Goal: Information Seeking & Learning: Learn about a topic

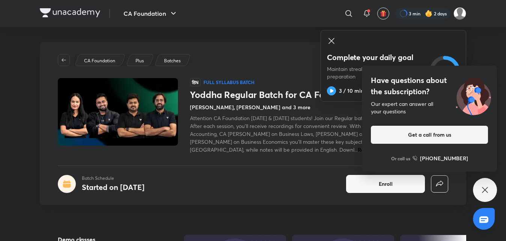
click at [330, 39] on icon at bounding box center [331, 41] width 6 height 6
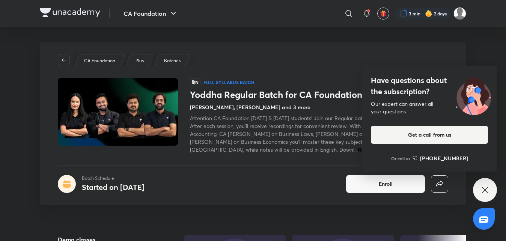
click at [486, 187] on icon at bounding box center [484, 189] width 9 height 9
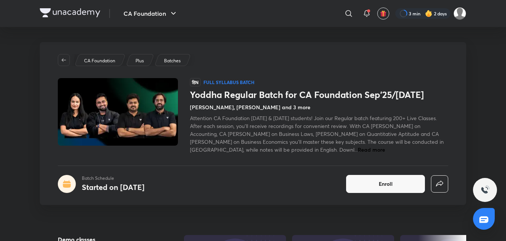
click at [483, 188] on img at bounding box center [484, 189] width 9 height 9
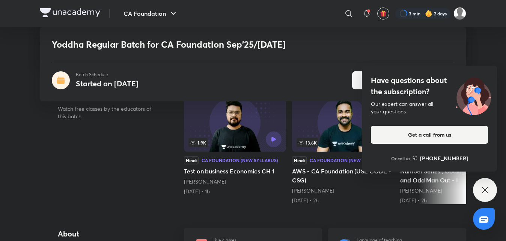
scroll to position [145, 0]
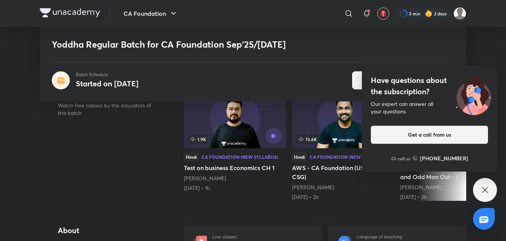
click at [484, 188] on icon at bounding box center [484, 189] width 9 height 9
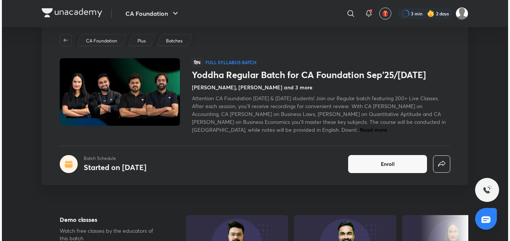
scroll to position [0, 0]
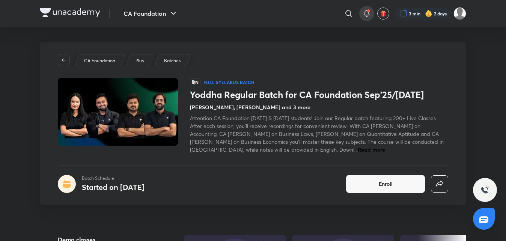
click at [364, 12] on icon at bounding box center [366, 13] width 9 height 9
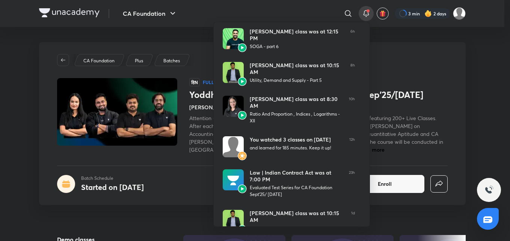
click at [393, 45] on div at bounding box center [255, 120] width 510 height 241
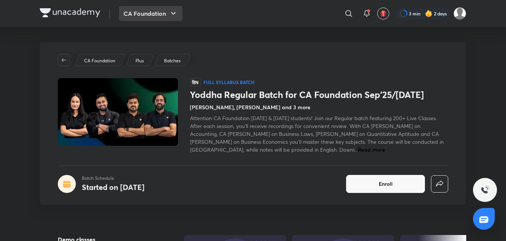
click at [152, 13] on button "CA Foundation" at bounding box center [150, 13] width 63 height 15
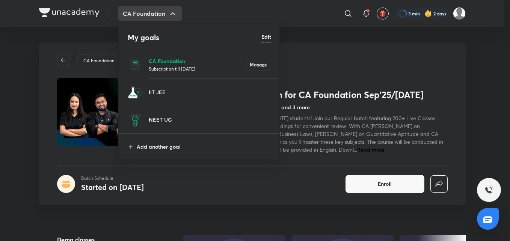
click at [226, 64] on p "CA Foundation" at bounding box center [197, 61] width 97 height 8
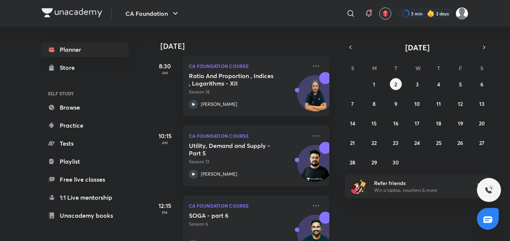
scroll to position [187, 0]
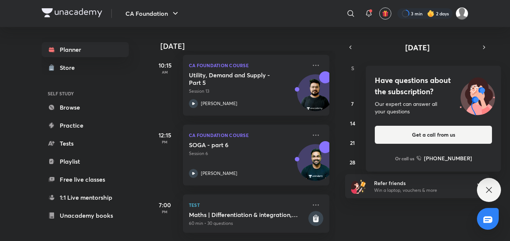
click at [488, 189] on icon at bounding box center [489, 190] width 6 height 6
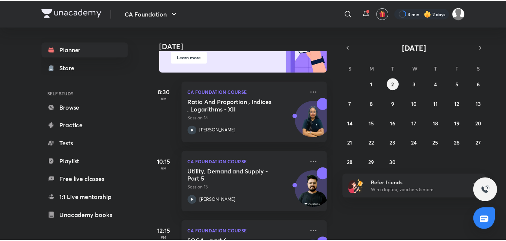
scroll to position [85, 0]
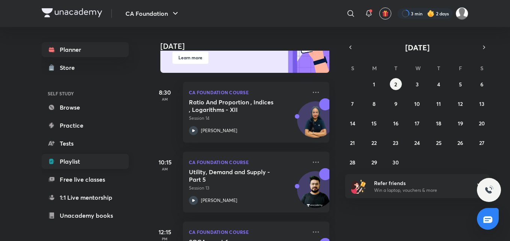
click at [69, 161] on link "Playlist" at bounding box center [85, 161] width 87 height 15
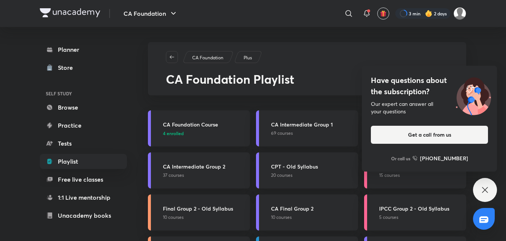
click at [487, 190] on icon at bounding box center [484, 189] width 9 height 9
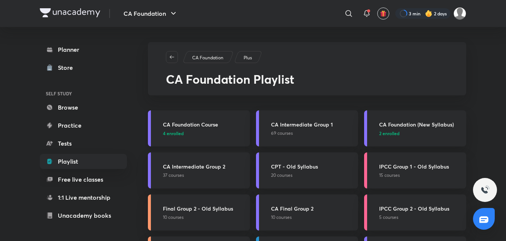
click at [199, 123] on h3 "CA Foundation Course" at bounding box center [204, 124] width 83 height 8
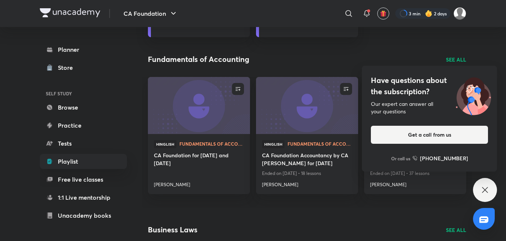
scroll to position [194, 0]
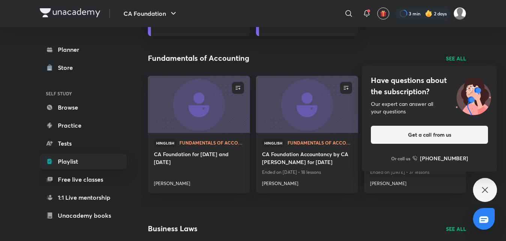
click at [482, 186] on icon at bounding box center [484, 189] width 9 height 9
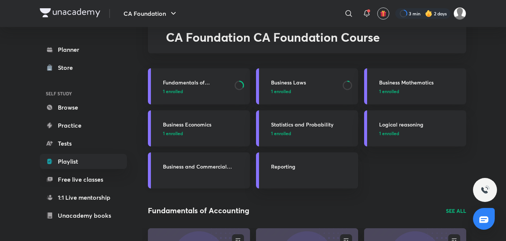
scroll to position [42, 0]
click at [80, 177] on link "Free live classes" at bounding box center [83, 179] width 87 height 15
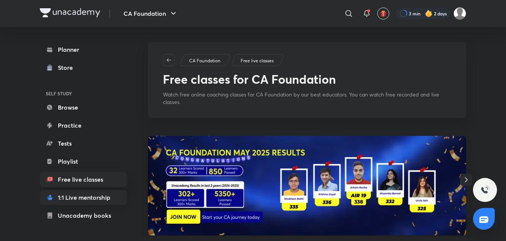
click at [73, 198] on link "1:1 Live mentorship" at bounding box center [83, 197] width 87 height 15
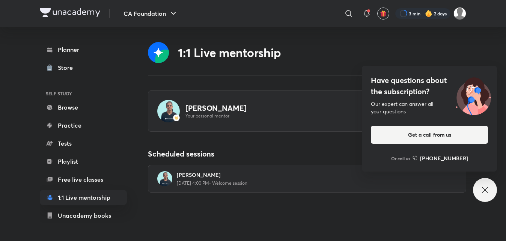
click at [482, 188] on icon at bounding box center [484, 189] width 9 height 9
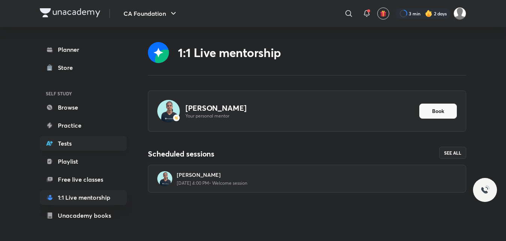
click at [64, 142] on link "Tests" at bounding box center [83, 143] width 87 height 15
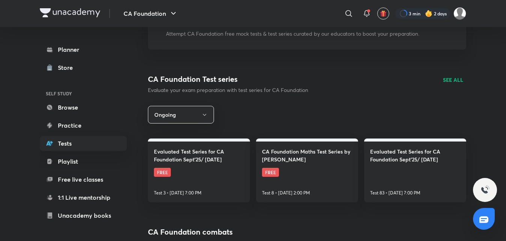
scroll to position [80, 0]
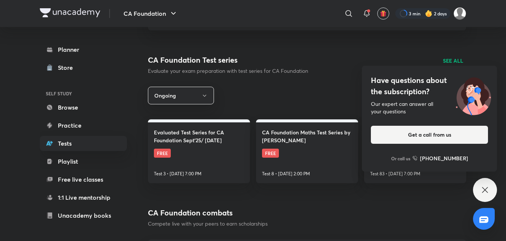
click at [486, 184] on div "Have questions about the subscription? Our expert can answer all your questions…" at bounding box center [485, 190] width 24 height 24
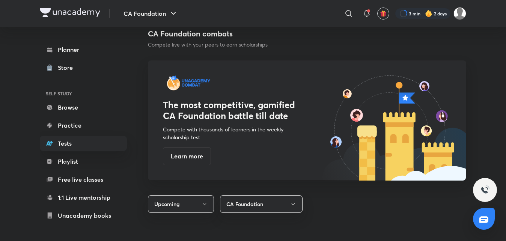
scroll to position [260, 0]
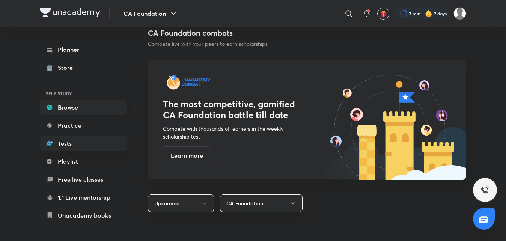
click at [70, 105] on link "Browse" at bounding box center [83, 107] width 87 height 15
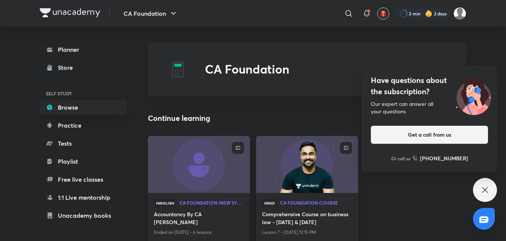
click at [481, 189] on icon at bounding box center [484, 189] width 9 height 9
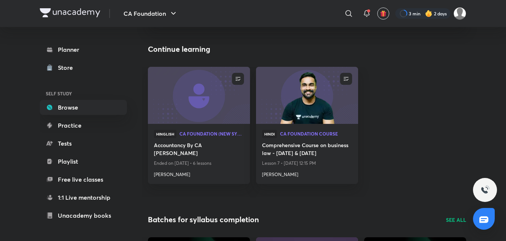
scroll to position [62, 0]
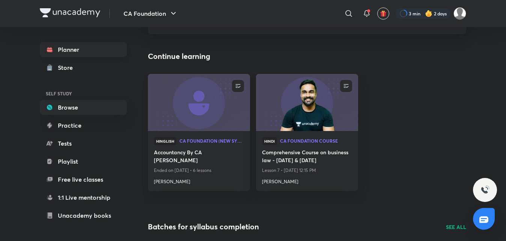
click at [68, 48] on link "Planner" at bounding box center [83, 49] width 87 height 15
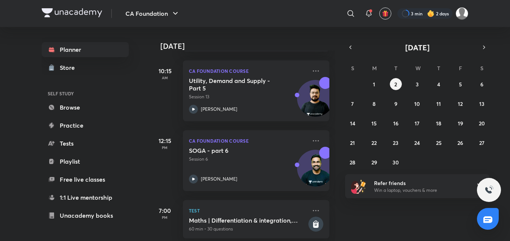
scroll to position [187, 0]
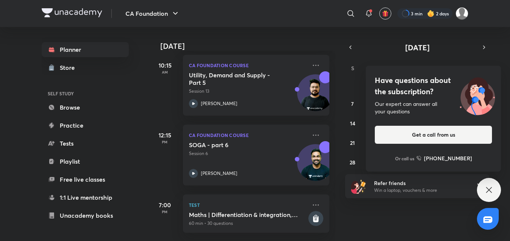
click at [489, 186] on icon at bounding box center [488, 189] width 9 height 9
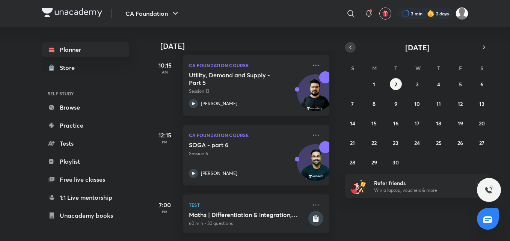
click at [350, 47] on icon "button" at bounding box center [350, 47] width 6 height 7
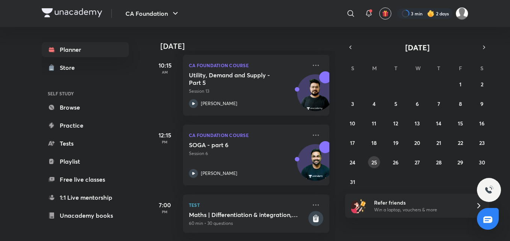
click at [375, 161] on abbr "25" at bounding box center [374, 162] width 6 height 7
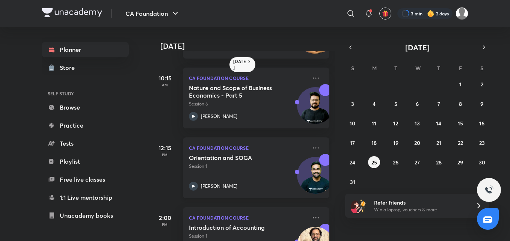
scroll to position [101, 0]
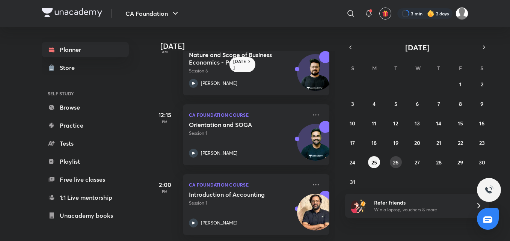
click at [393, 163] on abbr "26" at bounding box center [395, 162] width 6 height 7
click at [416, 162] on abbr "27" at bounding box center [416, 162] width 5 height 7
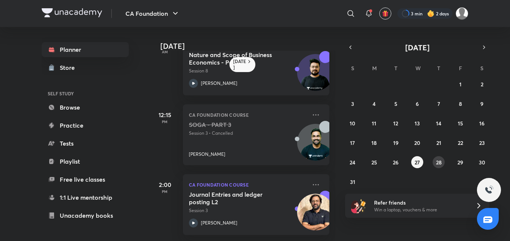
click at [438, 161] on abbr "28" at bounding box center [439, 162] width 6 height 7
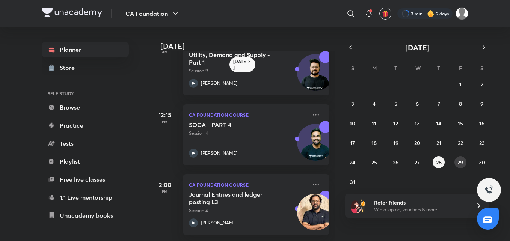
click at [463, 161] on abbr "29" at bounding box center [460, 162] width 6 height 7
click at [481, 160] on abbr "30" at bounding box center [481, 162] width 6 height 7
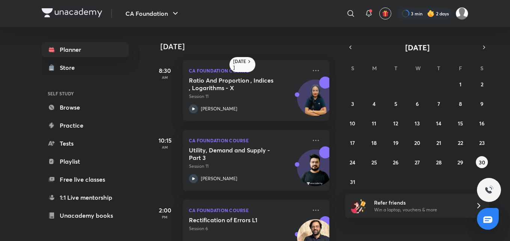
scroll to position [31, 0]
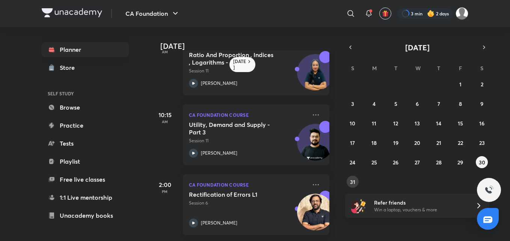
click at [352, 182] on abbr "31" at bounding box center [352, 181] width 5 height 7
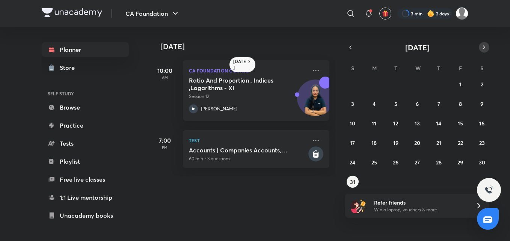
click at [483, 46] on icon "button" at bounding box center [484, 47] width 6 height 7
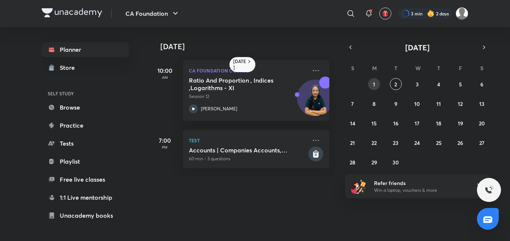
click at [372, 83] on button "1" at bounding box center [374, 84] width 12 height 12
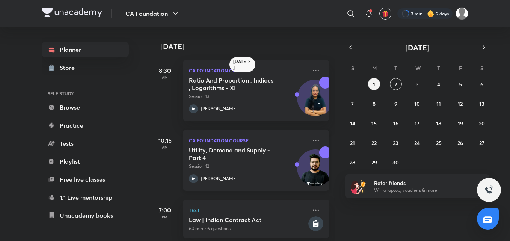
scroll to position [11, 0]
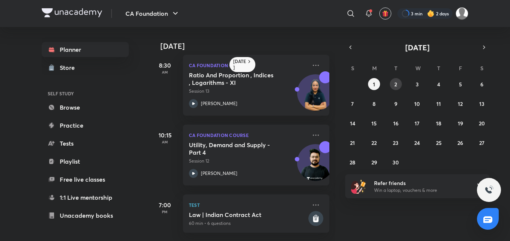
click at [395, 81] on abbr "2" at bounding box center [395, 84] width 3 height 7
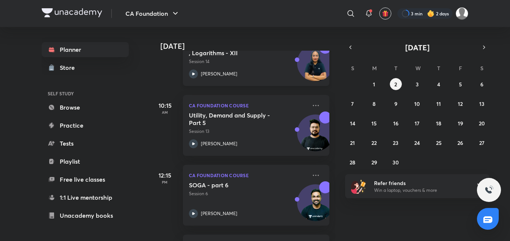
scroll to position [187, 0]
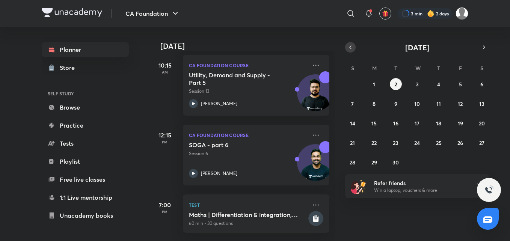
click at [348, 46] on icon "button" at bounding box center [350, 47] width 6 height 7
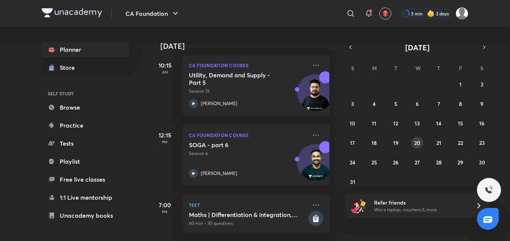
click at [418, 142] on abbr "20" at bounding box center [417, 142] width 6 height 7
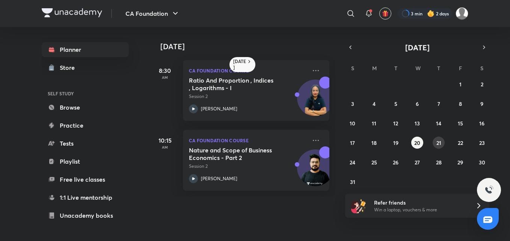
click at [435, 143] on button "21" at bounding box center [438, 143] width 12 height 12
click at [463, 143] on button "22" at bounding box center [460, 143] width 12 height 12
click at [397, 164] on abbr "26" at bounding box center [395, 162] width 6 height 7
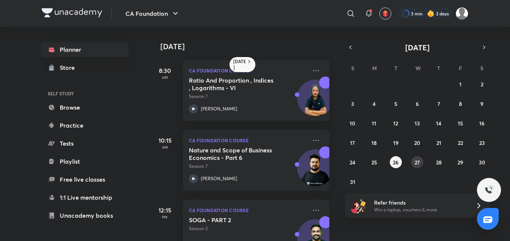
click at [413, 165] on button "27" at bounding box center [417, 162] width 12 height 12
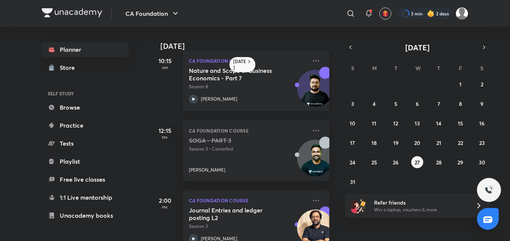
scroll to position [101, 0]
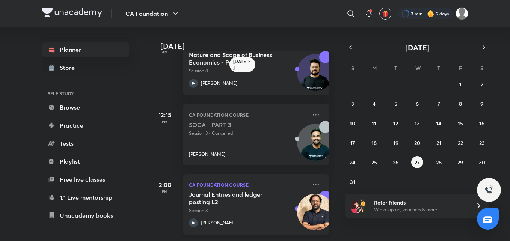
click at [192, 218] on icon at bounding box center [193, 222] width 9 height 9
